Goal: Navigation & Orientation: Go to known website

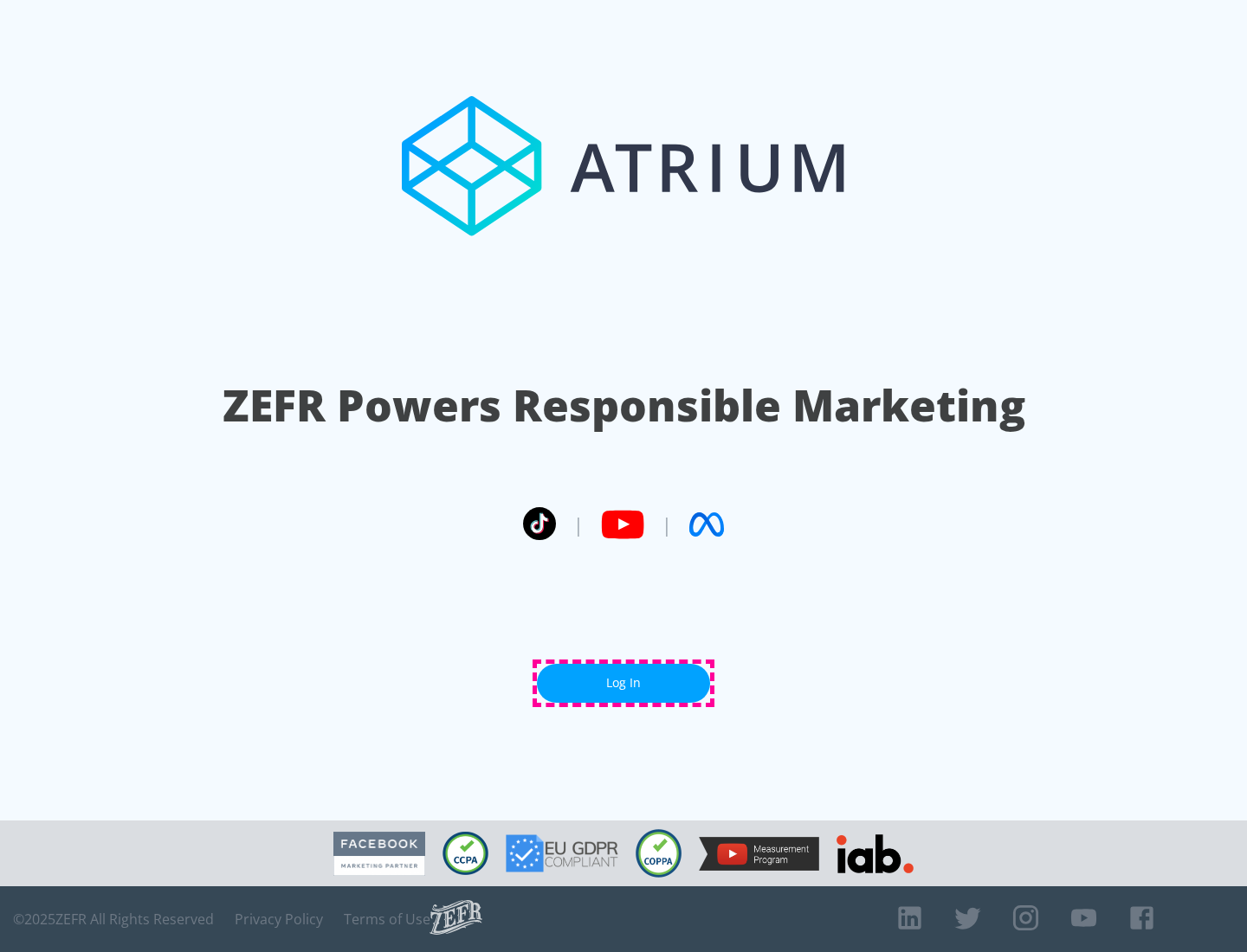
click at [624, 683] on link "Log In" at bounding box center [623, 683] width 173 height 39
